Goal: Register for event/course

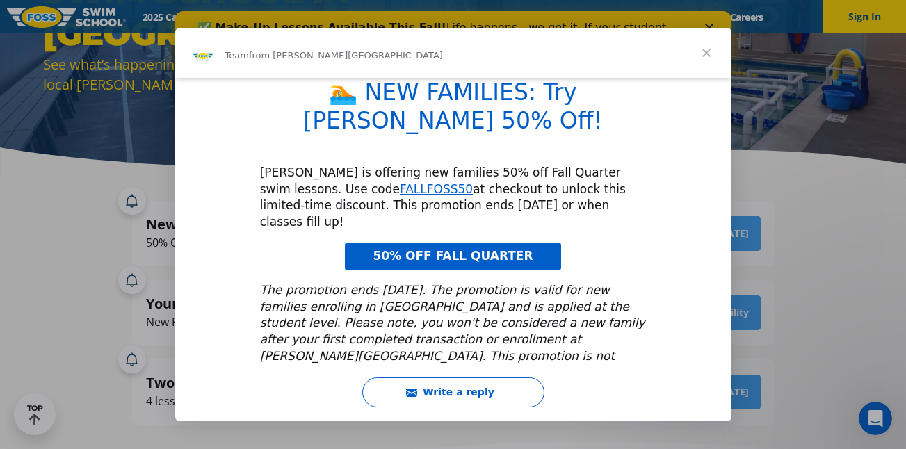
scroll to position [10, 0]
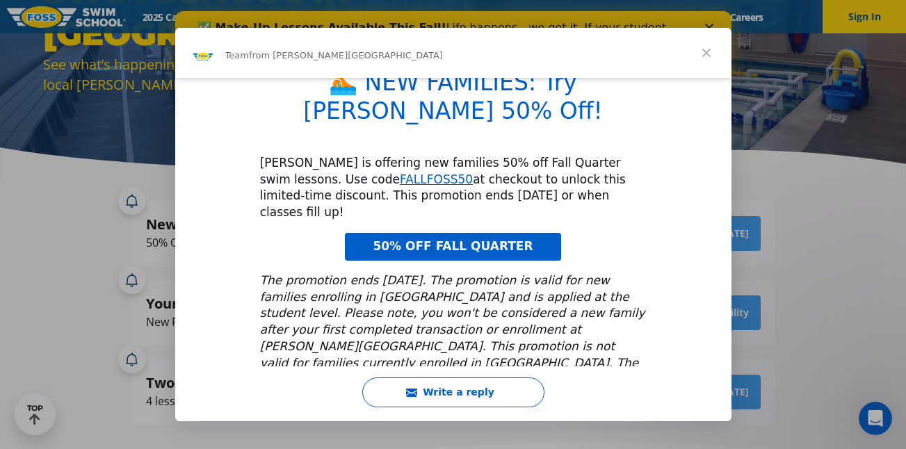
click at [708, 53] on span "Close" at bounding box center [706, 53] width 50 height 50
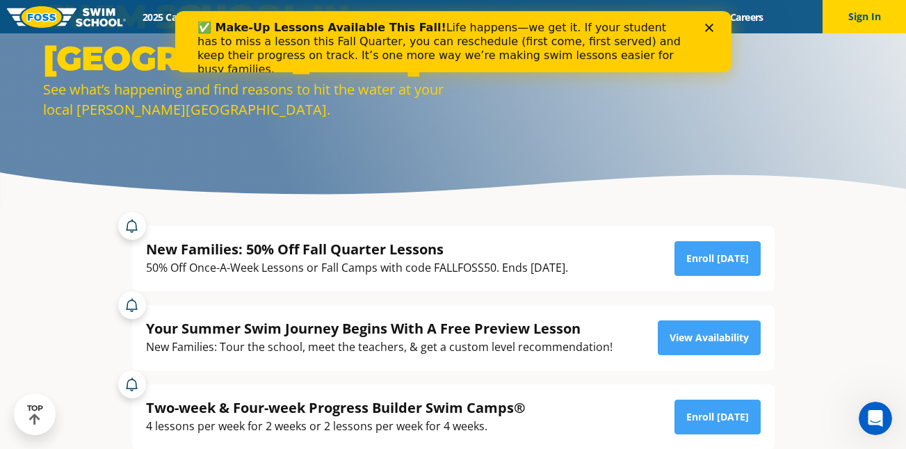
scroll to position [0, 0]
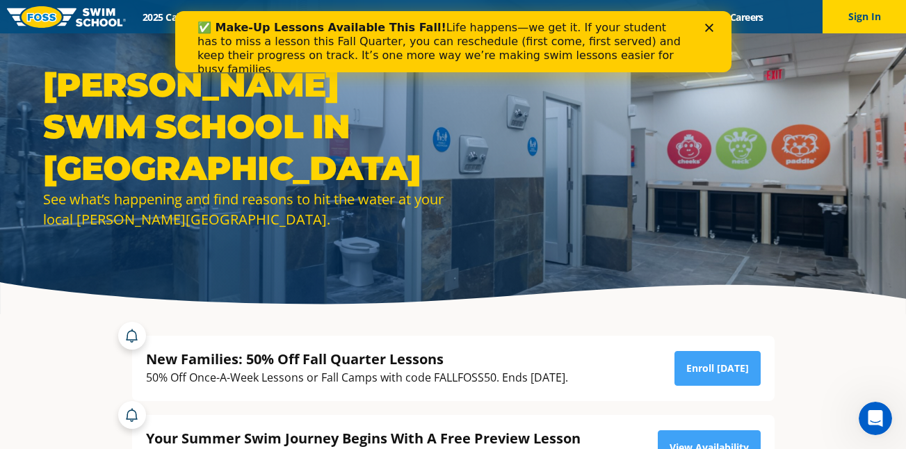
click at [705, 26] on icon "Close" at bounding box center [708, 28] width 8 height 8
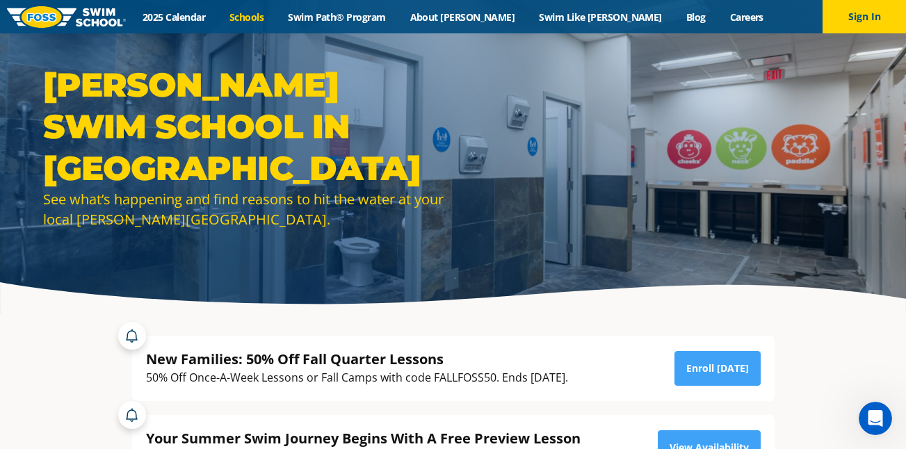
click at [276, 15] on link "Schools" at bounding box center [247, 16] width 58 height 13
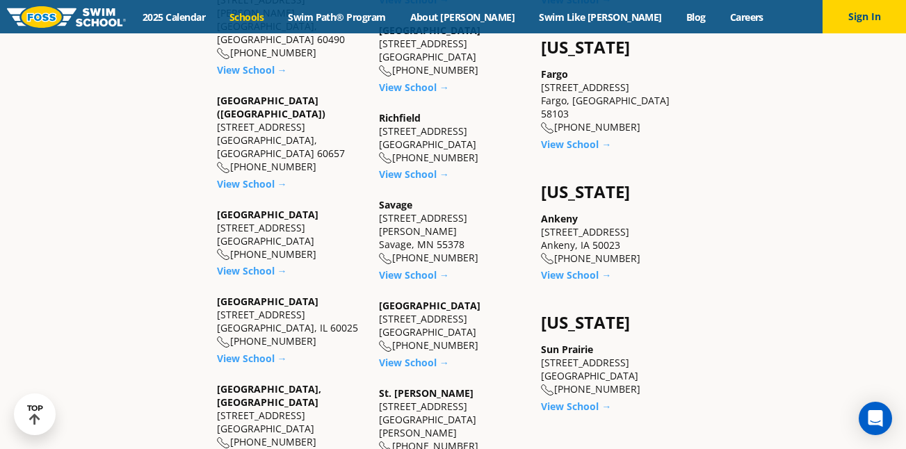
scroll to position [943, 0]
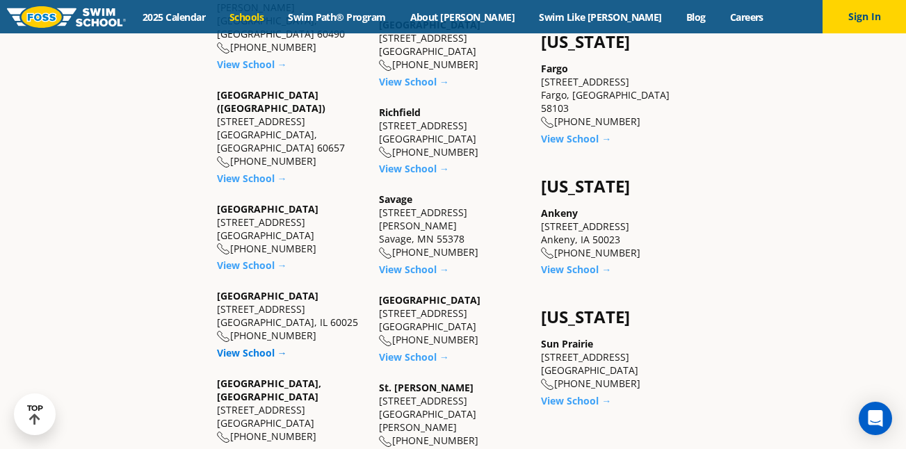
click at [248, 346] on link "View School →" at bounding box center [252, 352] width 70 height 13
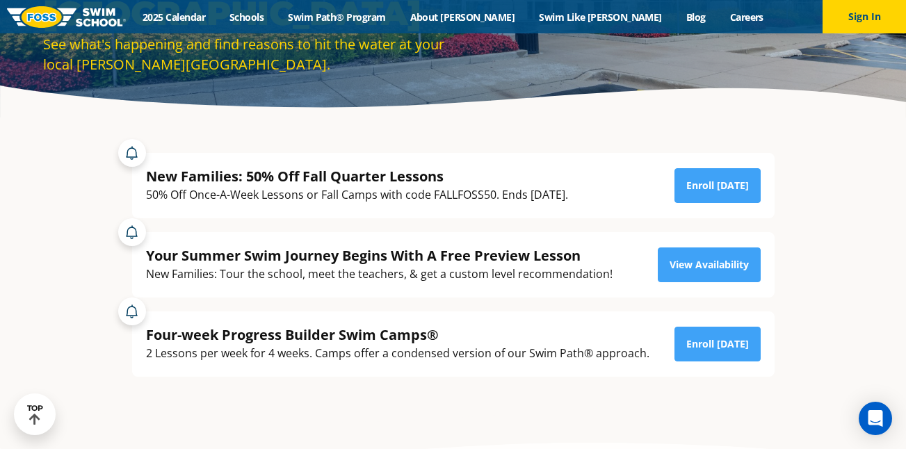
scroll to position [202, 0]
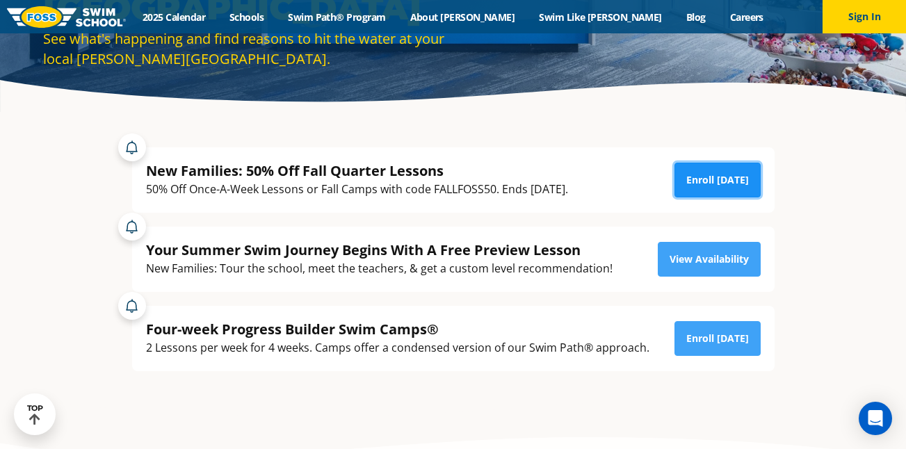
click at [727, 174] on link "Enroll Today" at bounding box center [717, 180] width 86 height 35
